Goal: Task Accomplishment & Management: Use online tool/utility

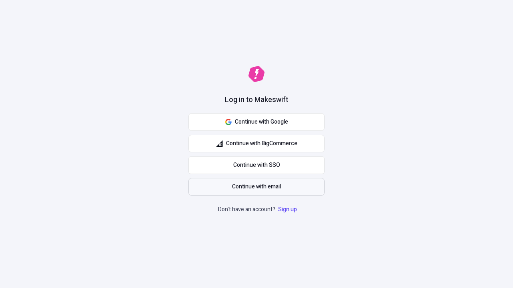
click at [256, 187] on span "Continue with email" at bounding box center [256, 187] width 49 height 9
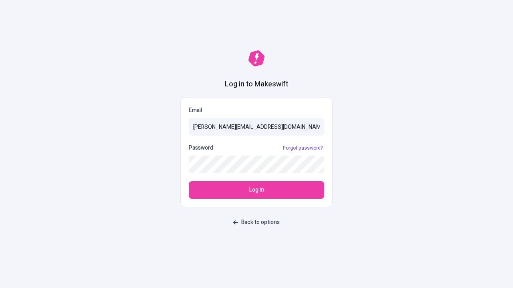
type input "sasha+test-ui@makeswift.com"
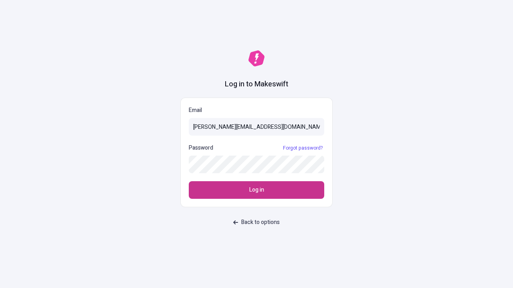
click at [256, 190] on span "Log in" at bounding box center [256, 190] width 15 height 9
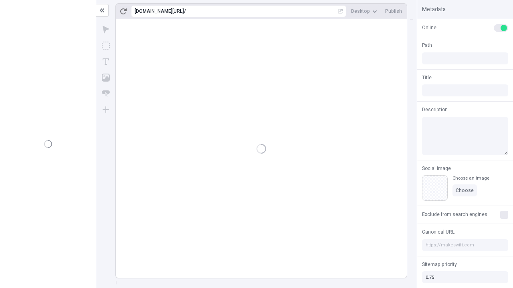
type input "/deep-link-acidus"
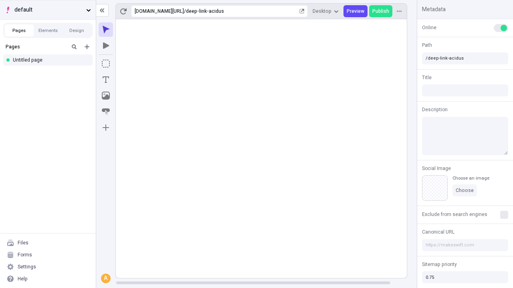
click at [48, 10] on span "default" at bounding box center [48, 10] width 68 height 9
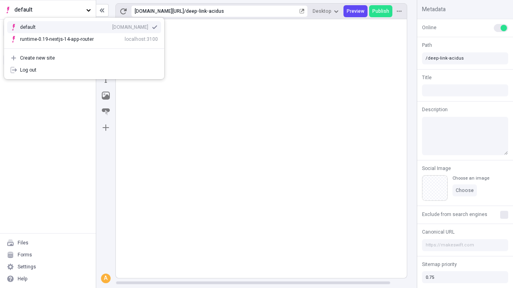
click at [84, 58] on div "Create new site" at bounding box center [89, 58] width 138 height 6
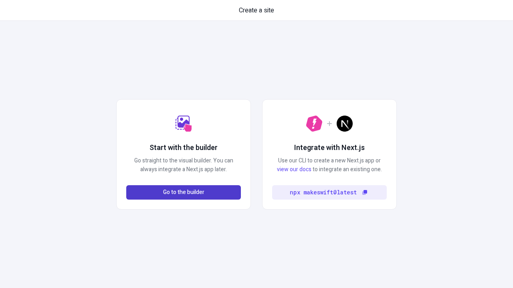
click at [183, 193] on span "Go to the builder" at bounding box center [183, 192] width 41 height 9
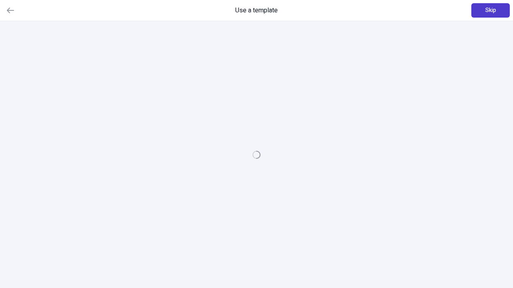
click at [490, 10] on span "Skip" at bounding box center [490, 10] width 11 height 9
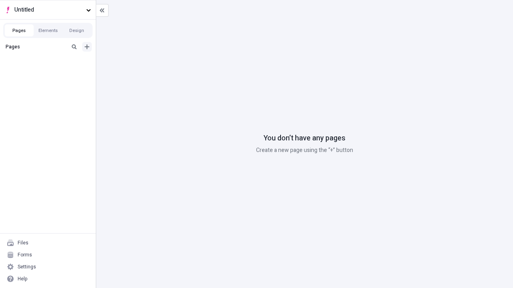
click at [87, 47] on icon "Add new" at bounding box center [87, 46] width 5 height 5
click at [50, 73] on div "Blank page" at bounding box center [50, 74] width 77 height 12
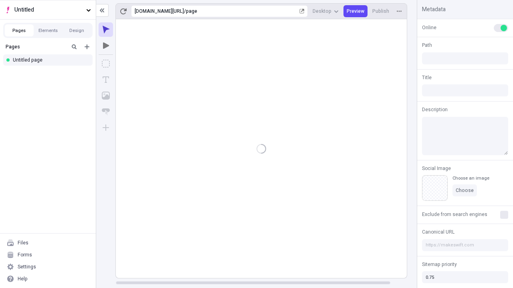
type input "/page"
click at [106, 64] on icon "Box" at bounding box center [106, 64] width 8 height 8
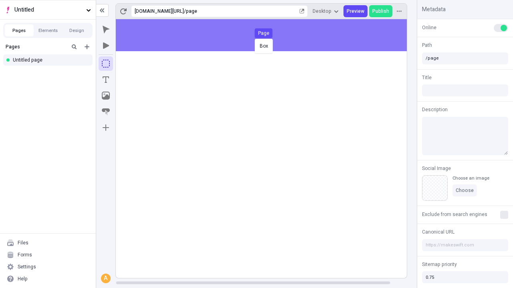
click at [269, 35] on div "Box Page" at bounding box center [256, 144] width 513 height 288
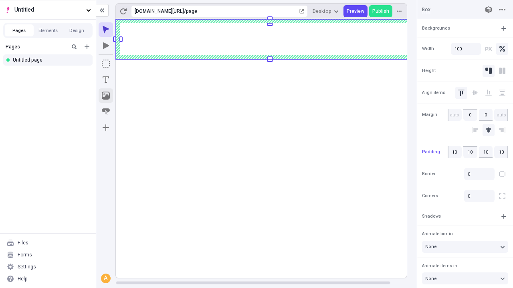
click at [106, 96] on icon "Image" at bounding box center [106, 96] width 8 height 8
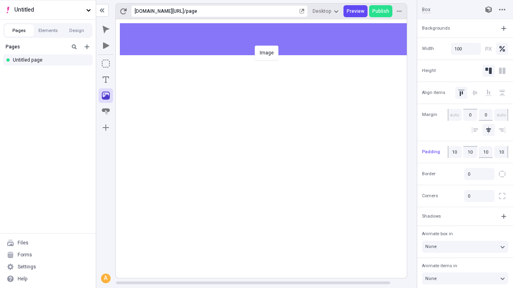
click at [269, 39] on div "Image" at bounding box center [256, 144] width 513 height 288
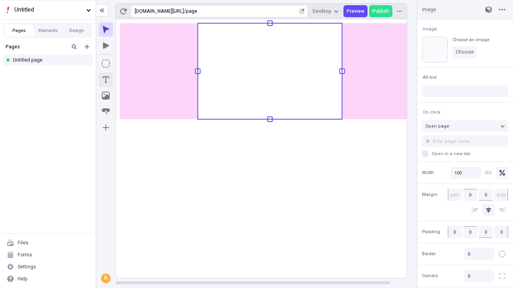
click at [106, 80] on icon "Text" at bounding box center [106, 79] width 6 height 6
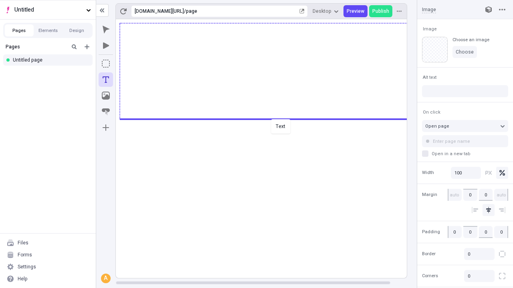
click at [269, 119] on div "Text" at bounding box center [256, 144] width 513 height 288
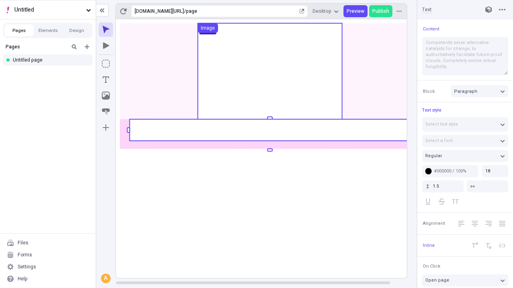
click at [269, 130] on rect at bounding box center [269, 130] width 280 height 22
click at [269, 130] on rect at bounding box center [270, 148] width 308 height 259
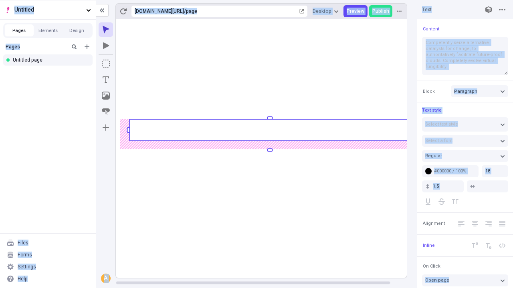
click at [106, 96] on icon "Image" at bounding box center [106, 96] width 8 height 8
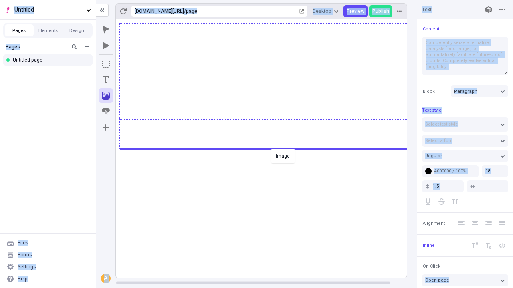
click at [269, 148] on div "Image" at bounding box center [256, 144] width 513 height 288
